Goal: Communication & Community: Share content

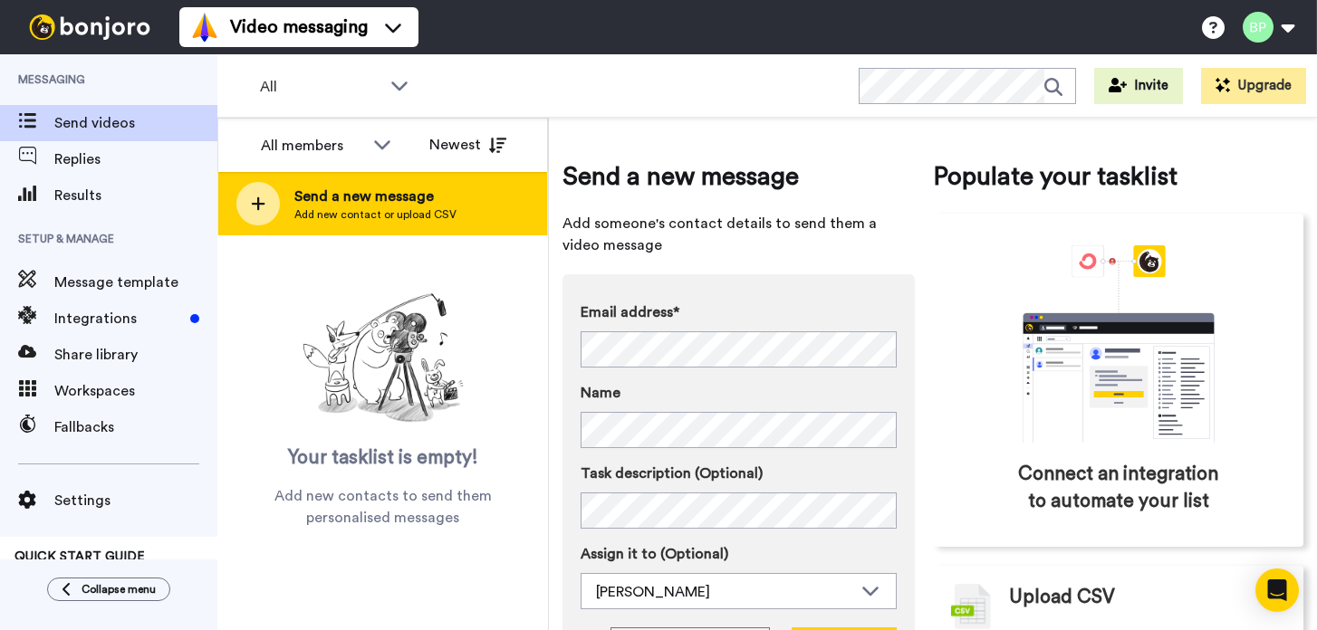
click at [390, 198] on span "Send a new message" at bounding box center [375, 197] width 162 height 22
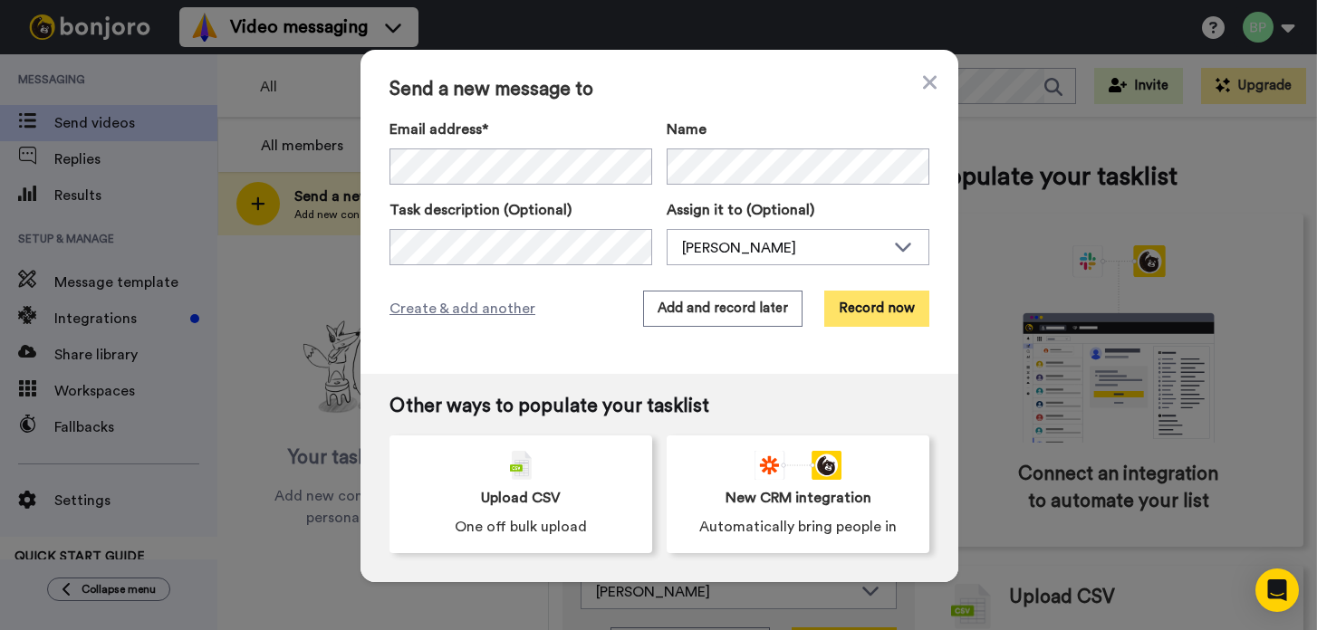
click at [867, 311] on button "Record now" at bounding box center [876, 309] width 105 height 36
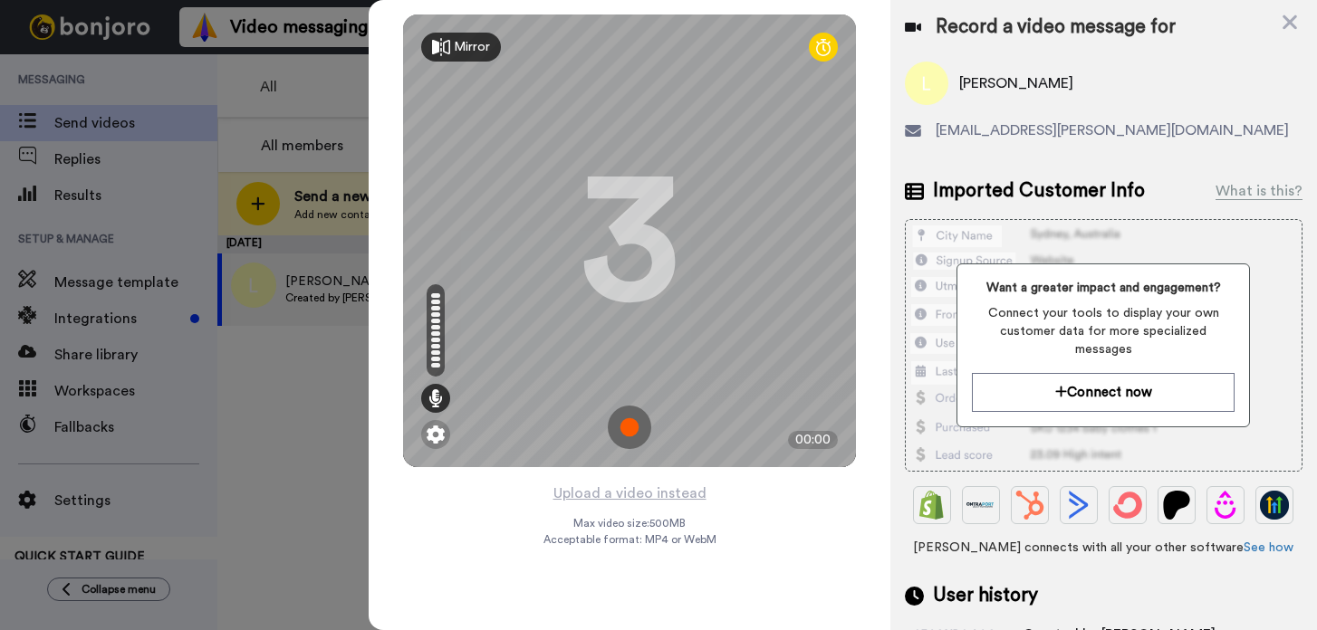
click at [618, 428] on img at bounding box center [629, 427] width 43 height 43
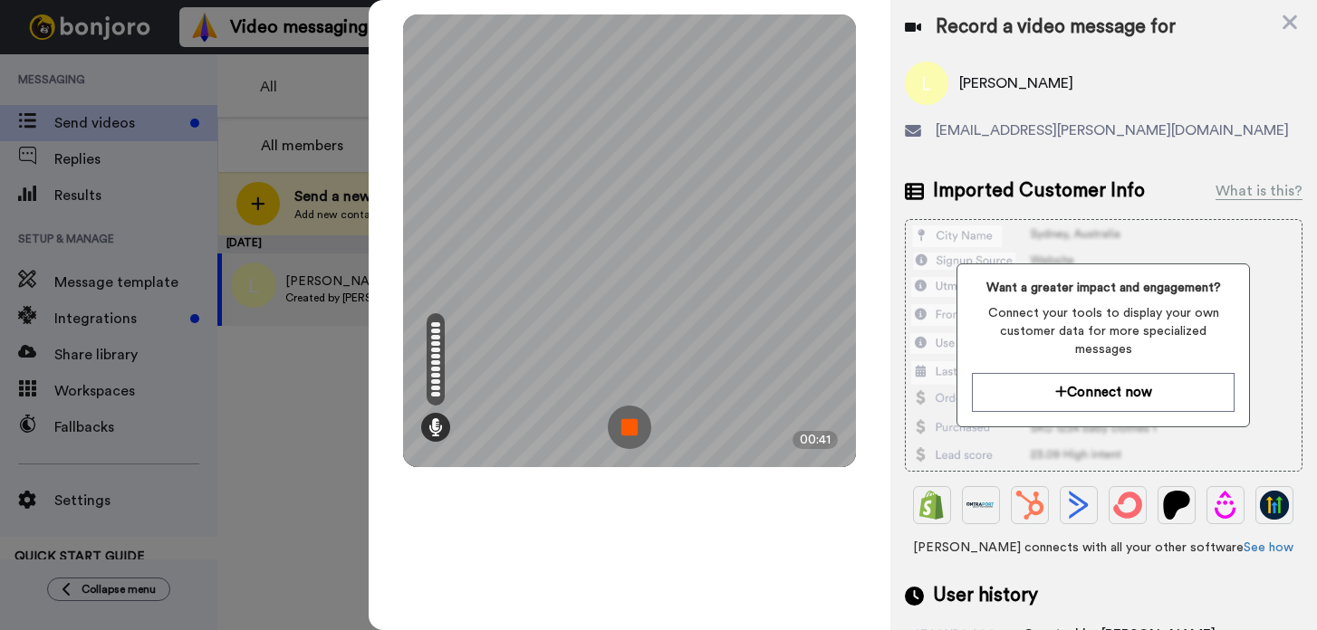
click at [629, 426] on img at bounding box center [629, 427] width 43 height 43
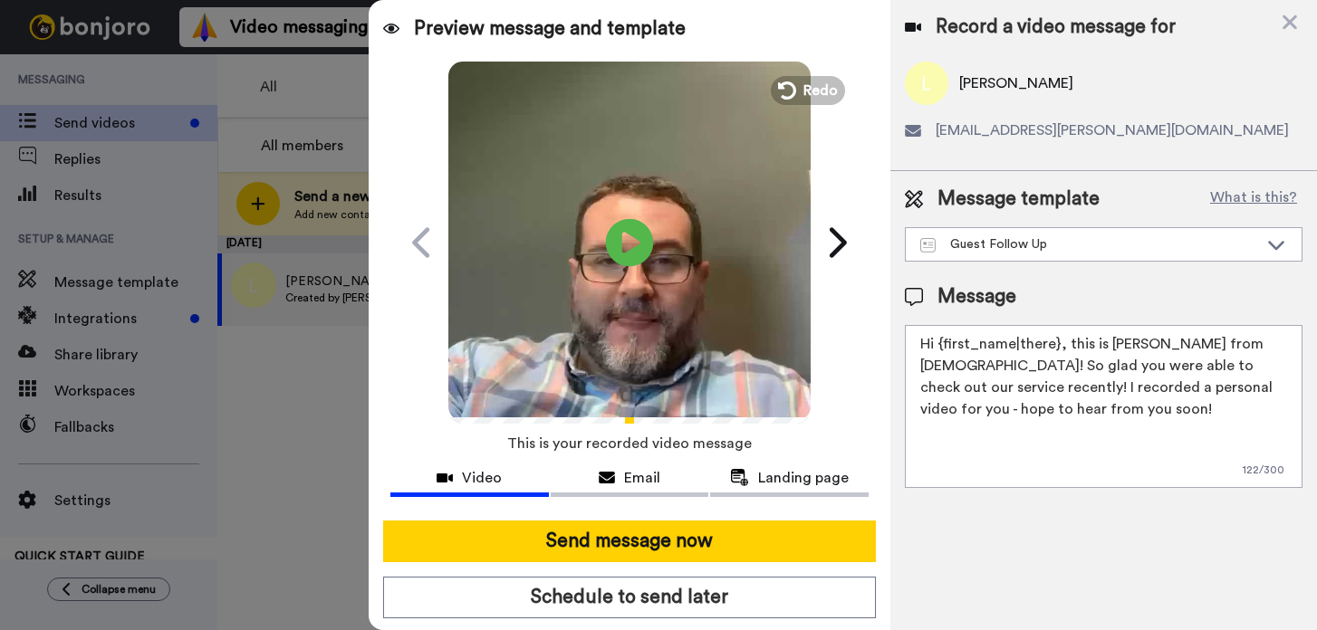
click at [621, 246] on icon at bounding box center [630, 242] width 48 height 48
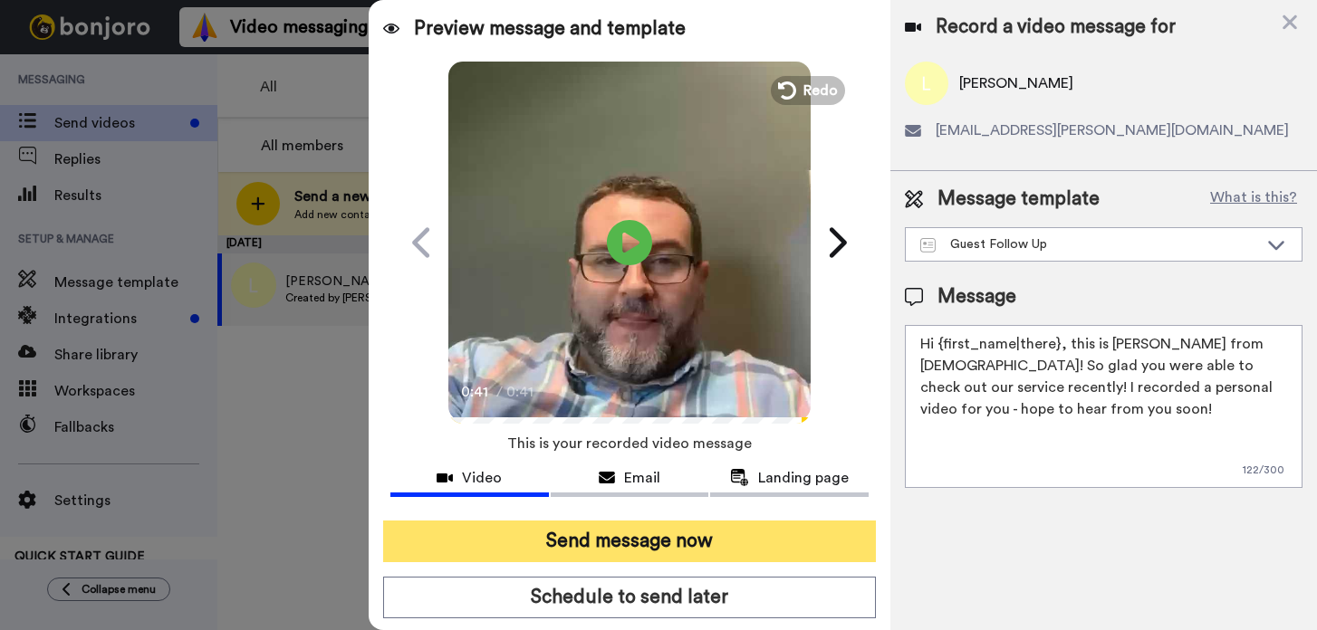
click at [656, 543] on button "Send message now" at bounding box center [629, 542] width 493 height 42
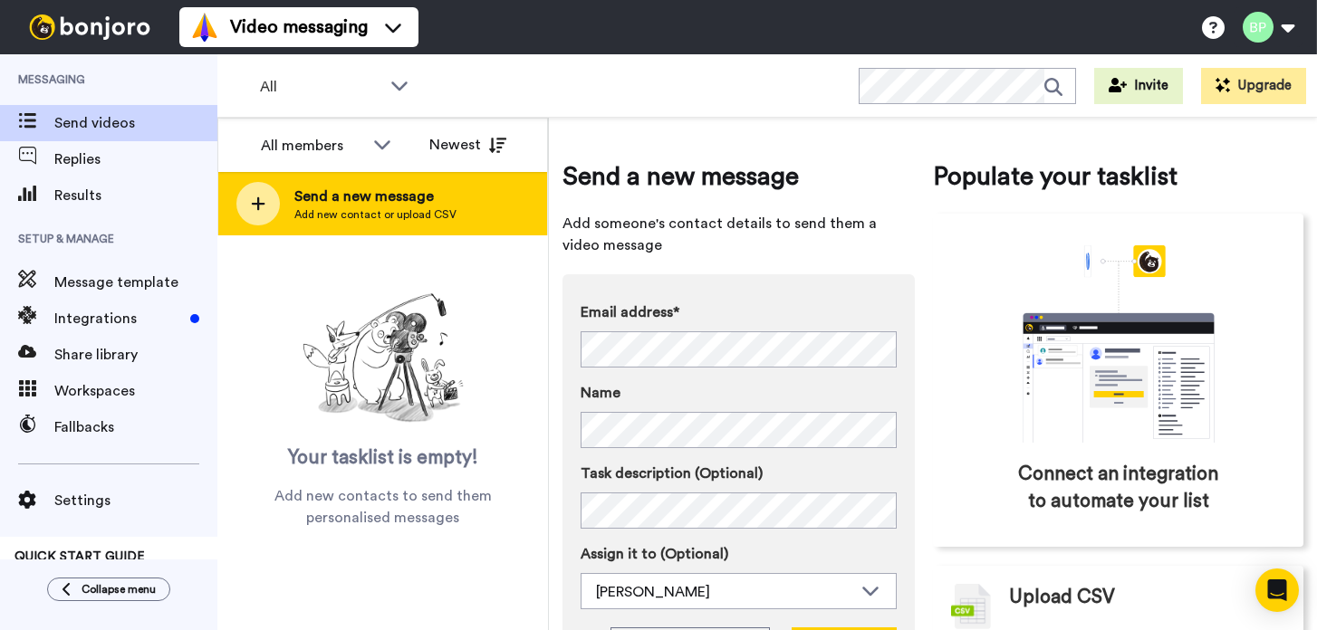
click at [401, 191] on span "Send a new message" at bounding box center [375, 197] width 162 height 22
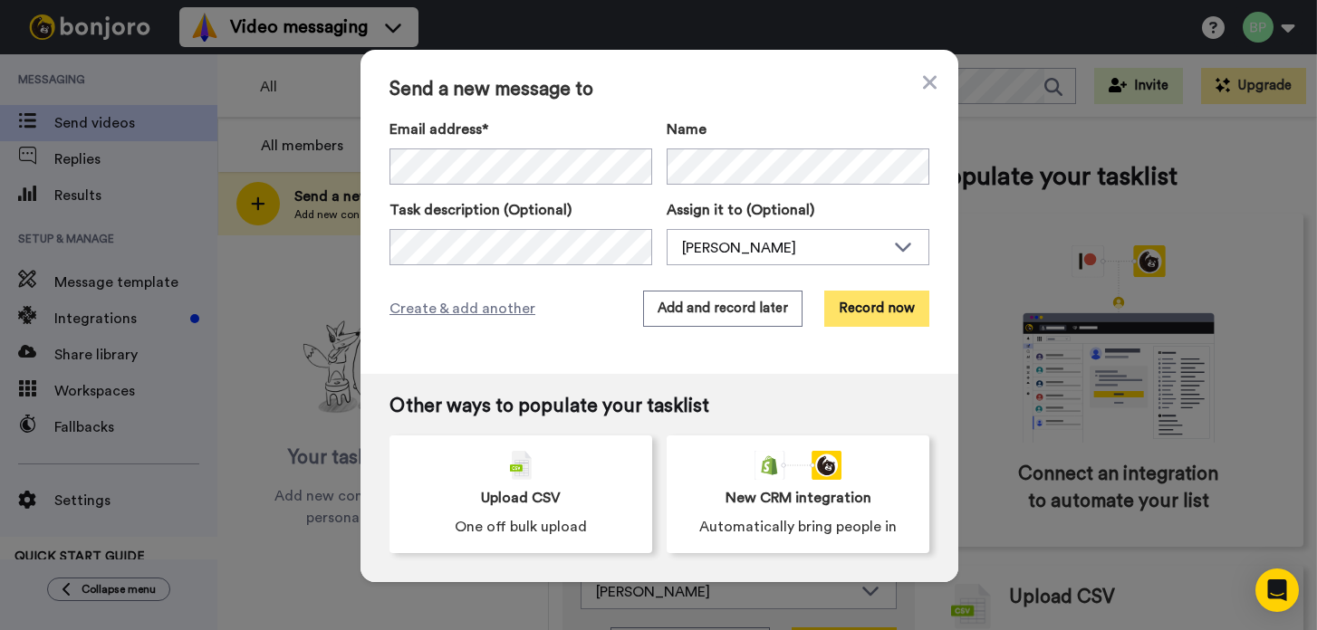
click at [859, 314] on button "Record now" at bounding box center [876, 309] width 105 height 36
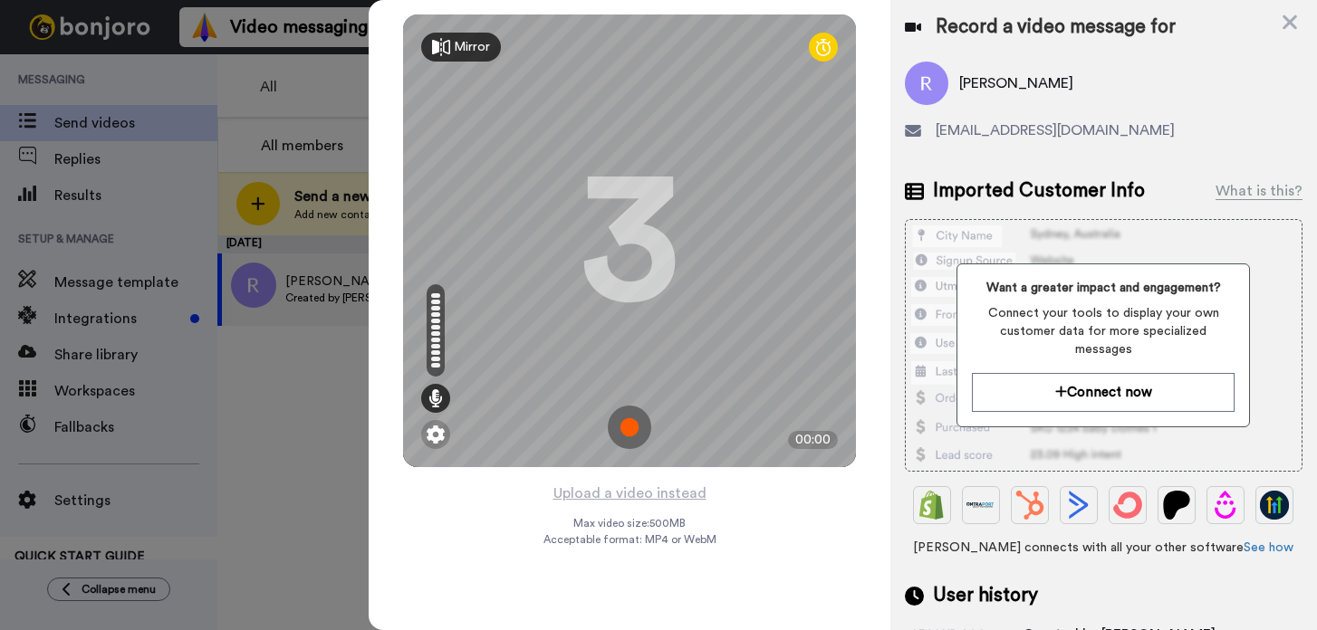
click at [627, 424] on img at bounding box center [629, 427] width 43 height 43
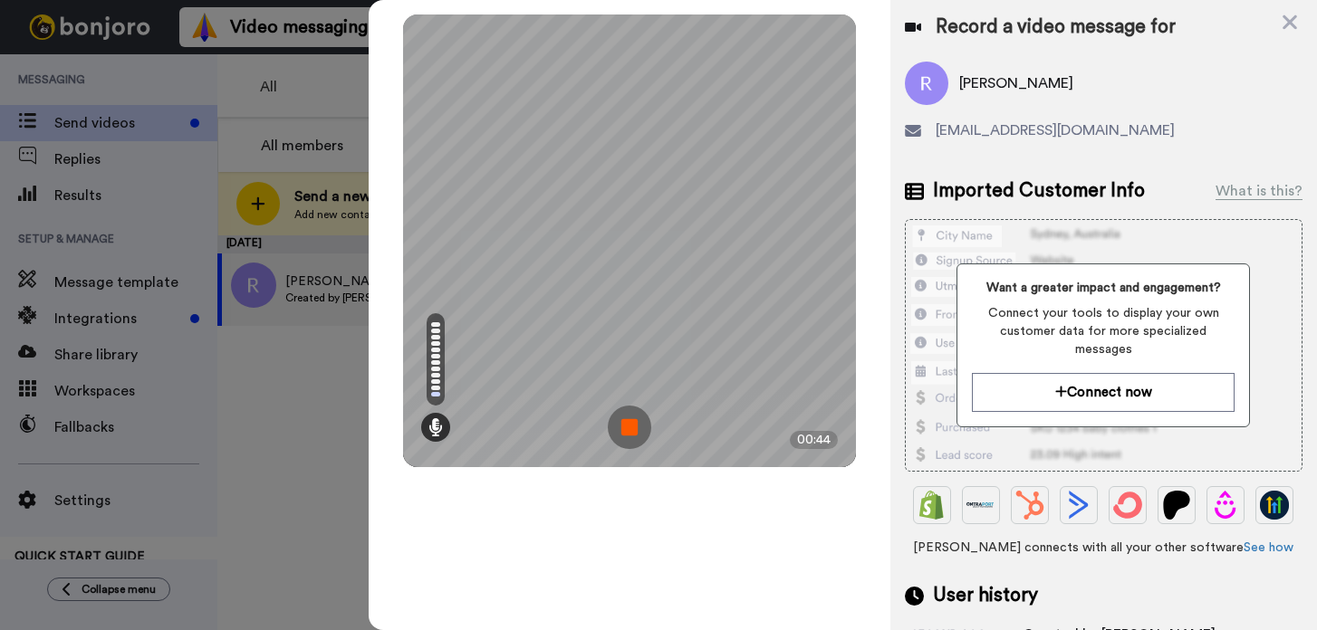
click at [627, 424] on img at bounding box center [629, 427] width 43 height 43
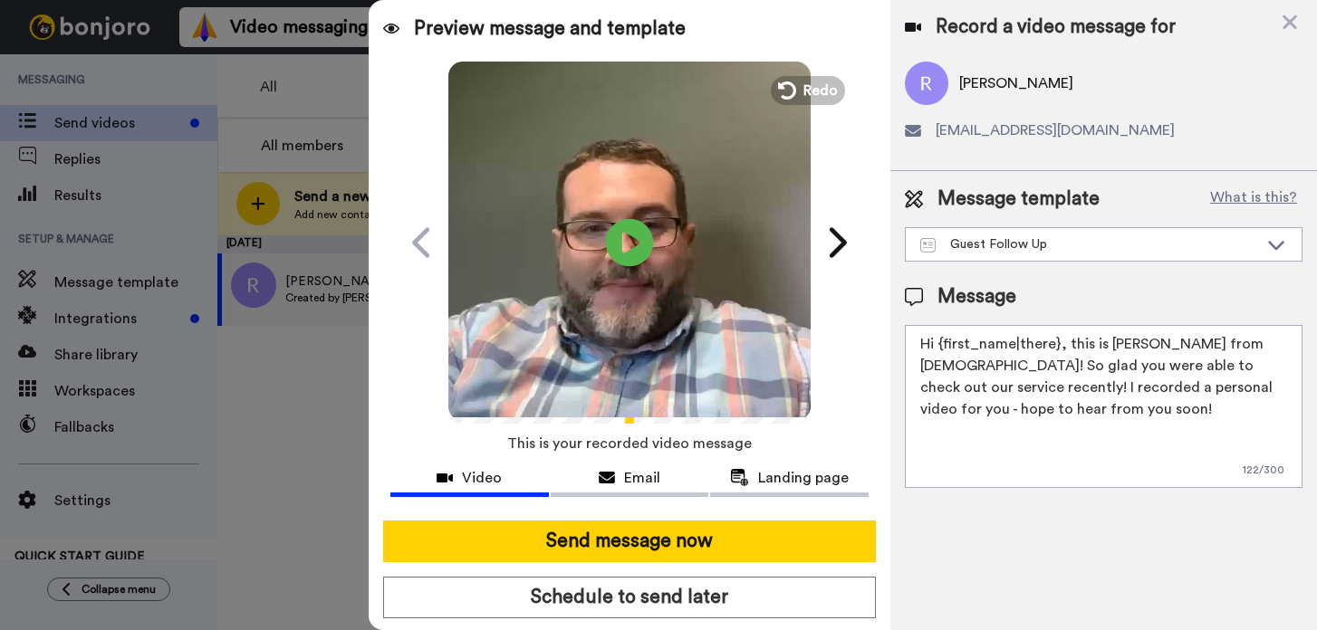
click at [626, 245] on icon "Play/Pause" at bounding box center [630, 242] width 48 height 86
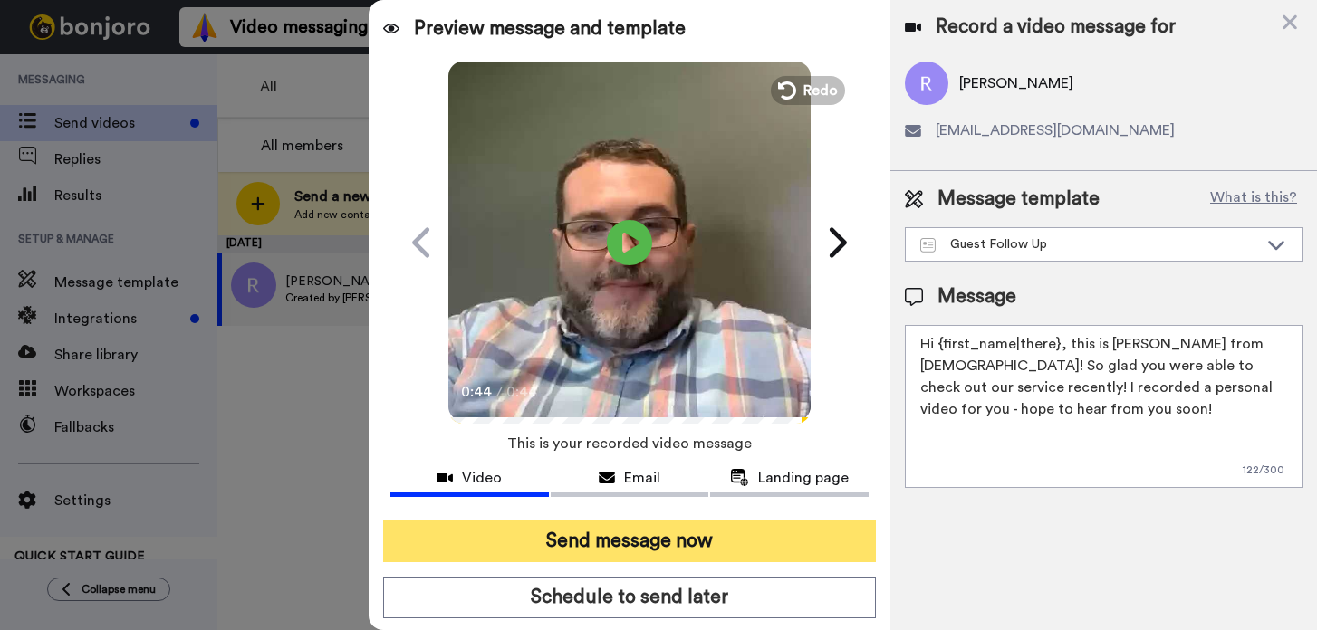
click at [693, 540] on button "Send message now" at bounding box center [629, 542] width 493 height 42
